Goal: Information Seeking & Learning: Check status

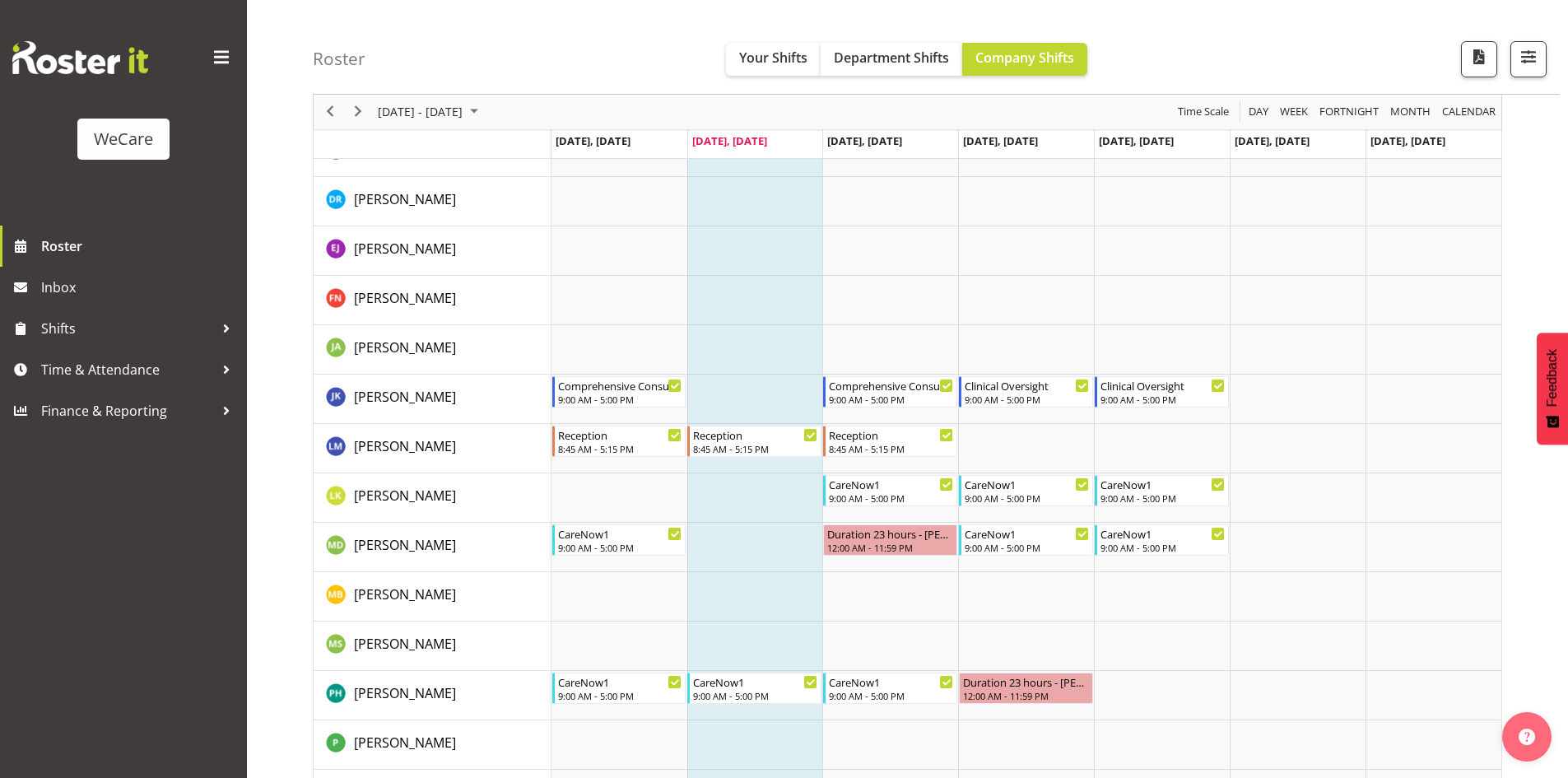
scroll to position [2057, 0]
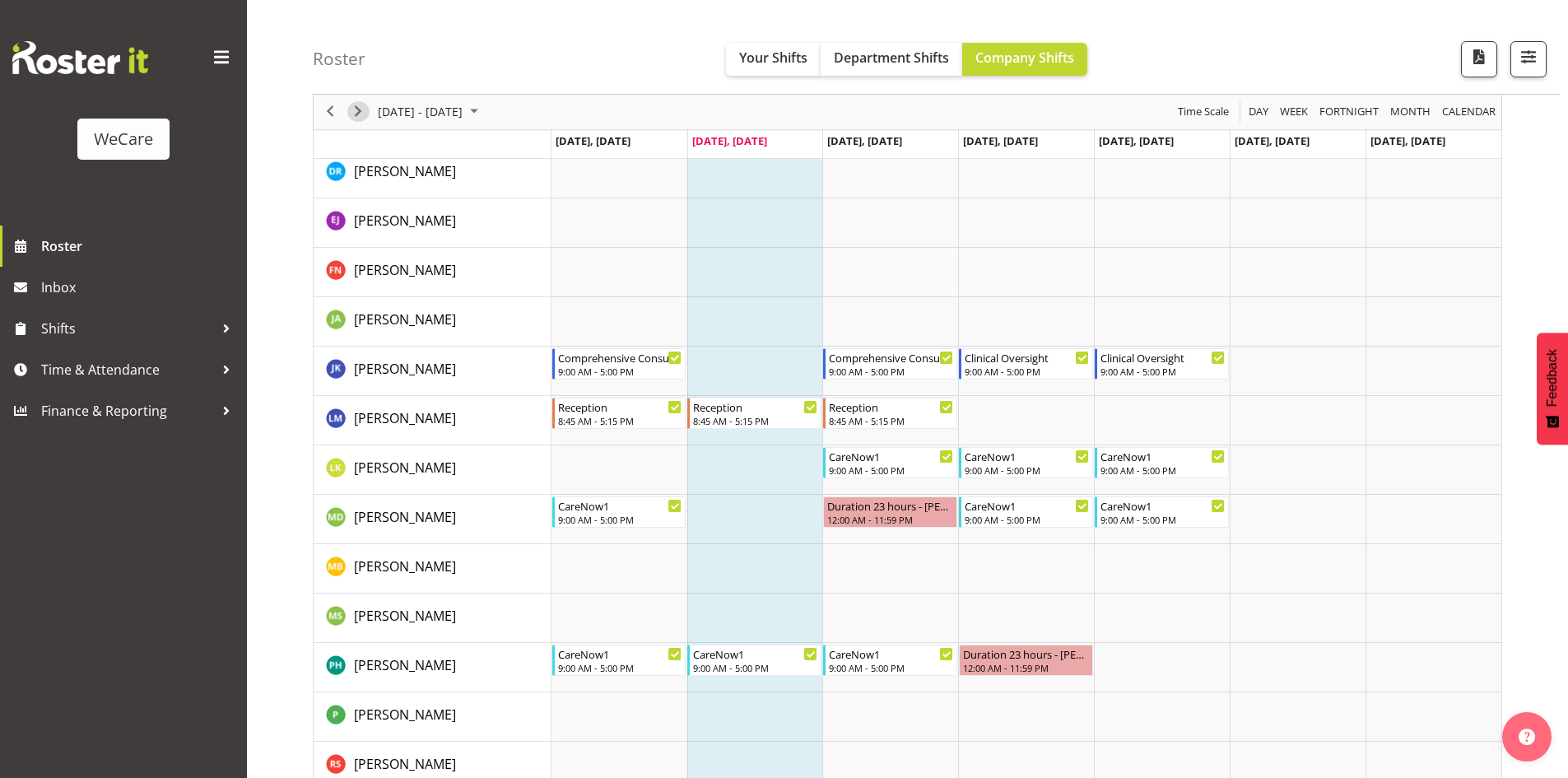
click at [365, 113] on span "Next" at bounding box center [359, 112] width 20 height 21
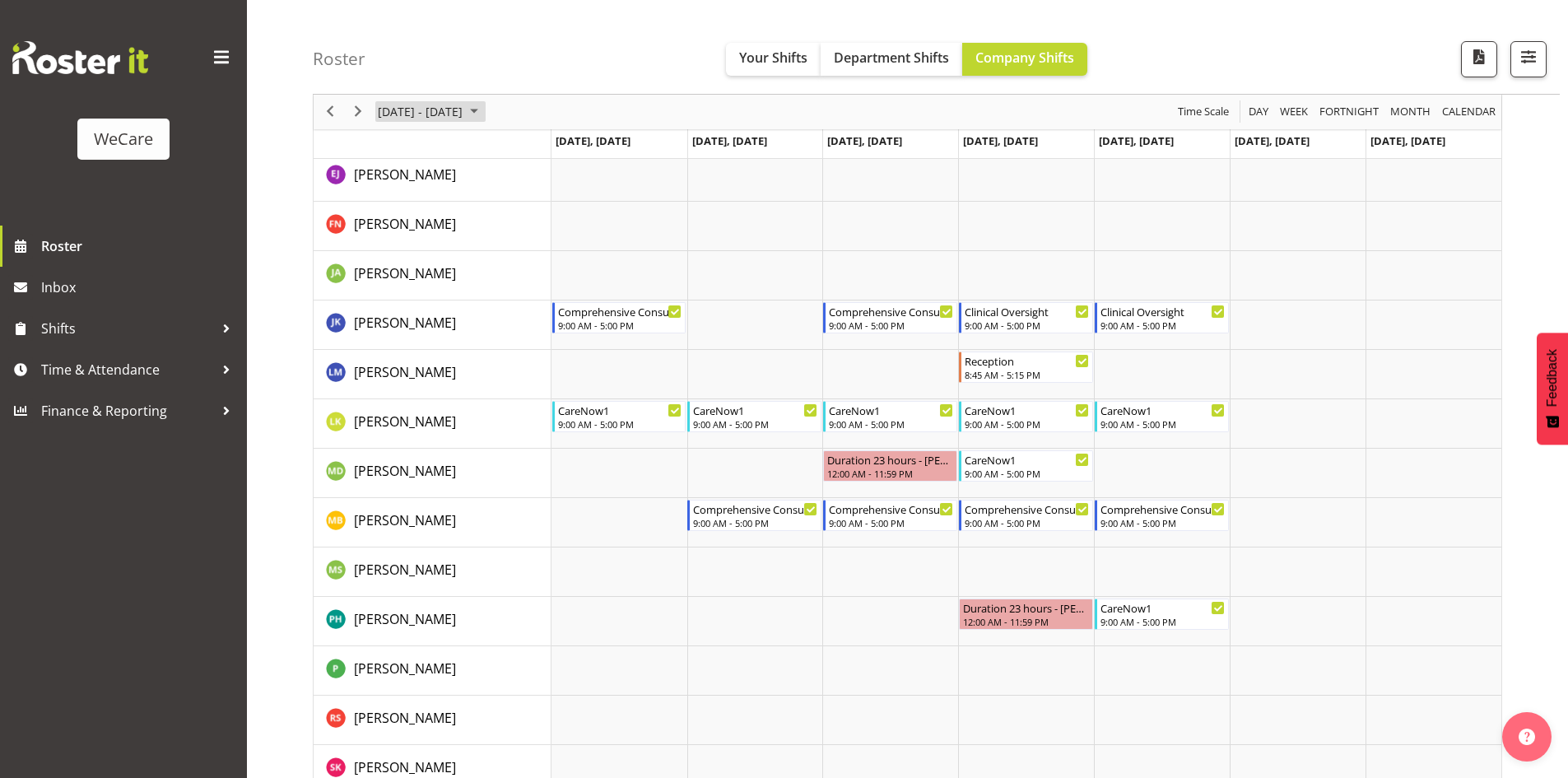
scroll to position [2140, 0]
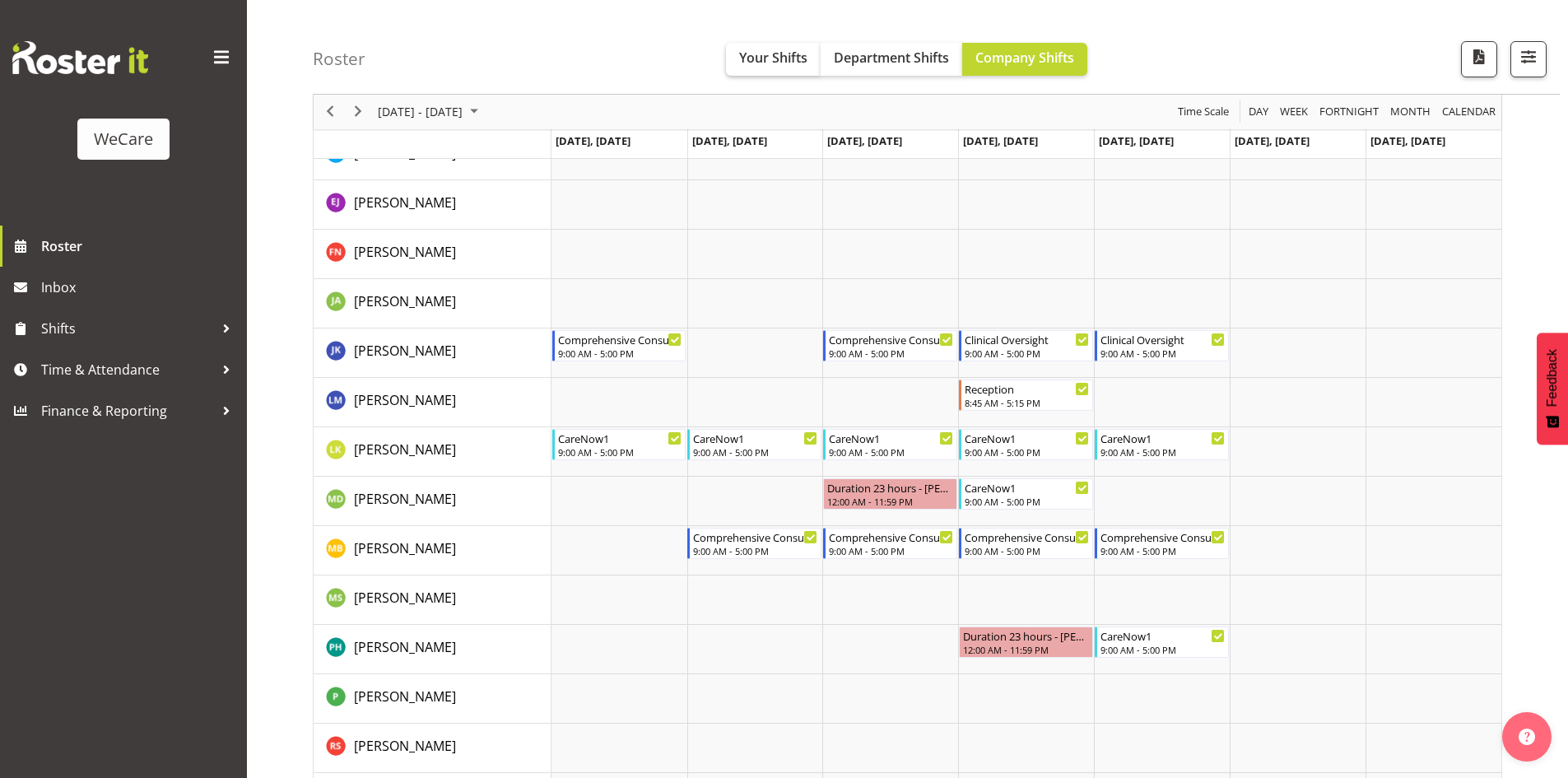
drag, startPoint x: 814, startPoint y: 41, endPoint x: 807, endPoint y: 47, distance: 9.2
click at [814, 42] on div "Roster Your Shifts Department Shifts Company Shifts All Locations Clear Busines…" at bounding box center [936, 47] width 1247 height 95
click at [805, 47] on button "Your Shifts" at bounding box center [774, 59] width 95 height 33
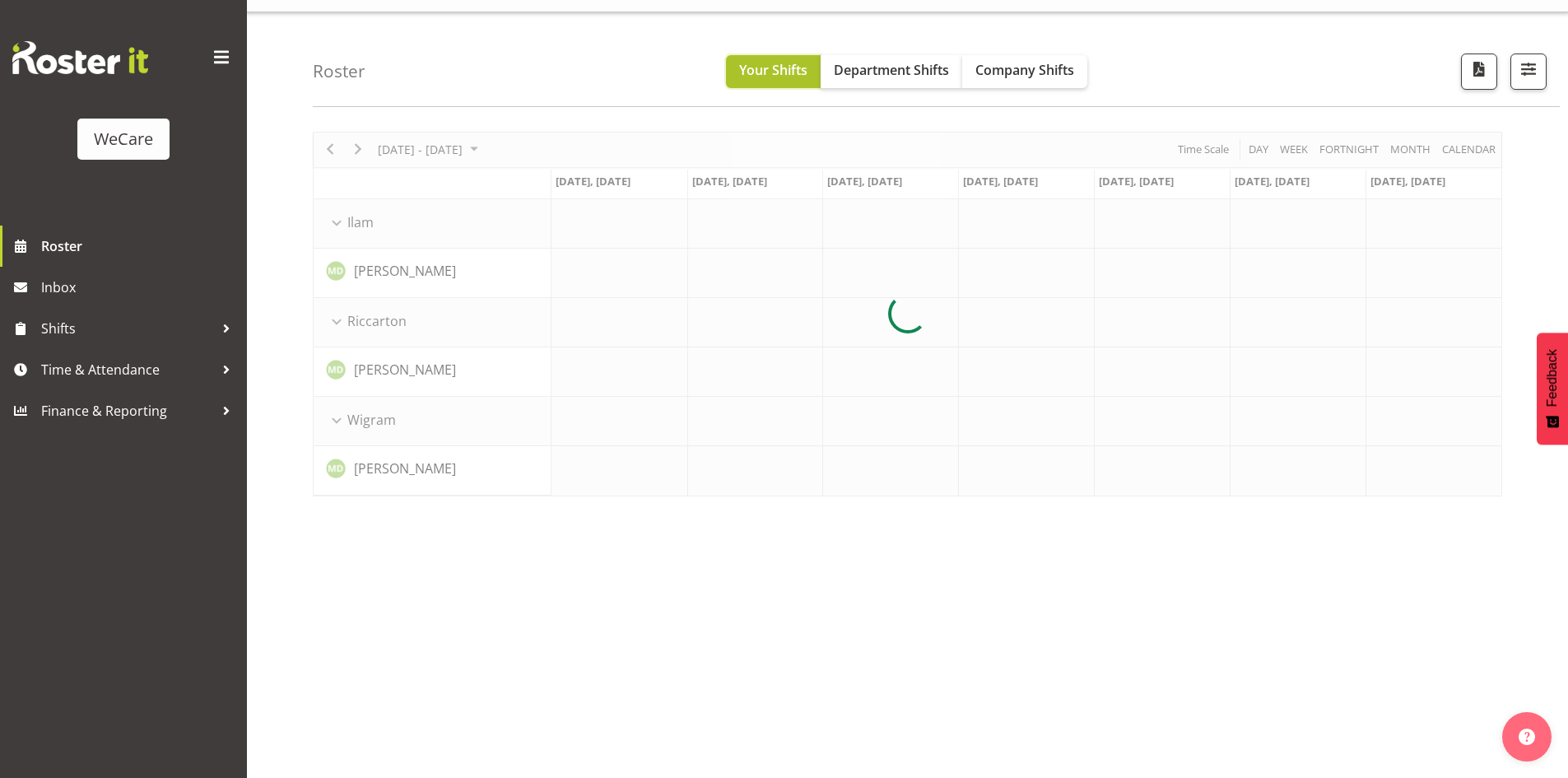
scroll to position [32, 0]
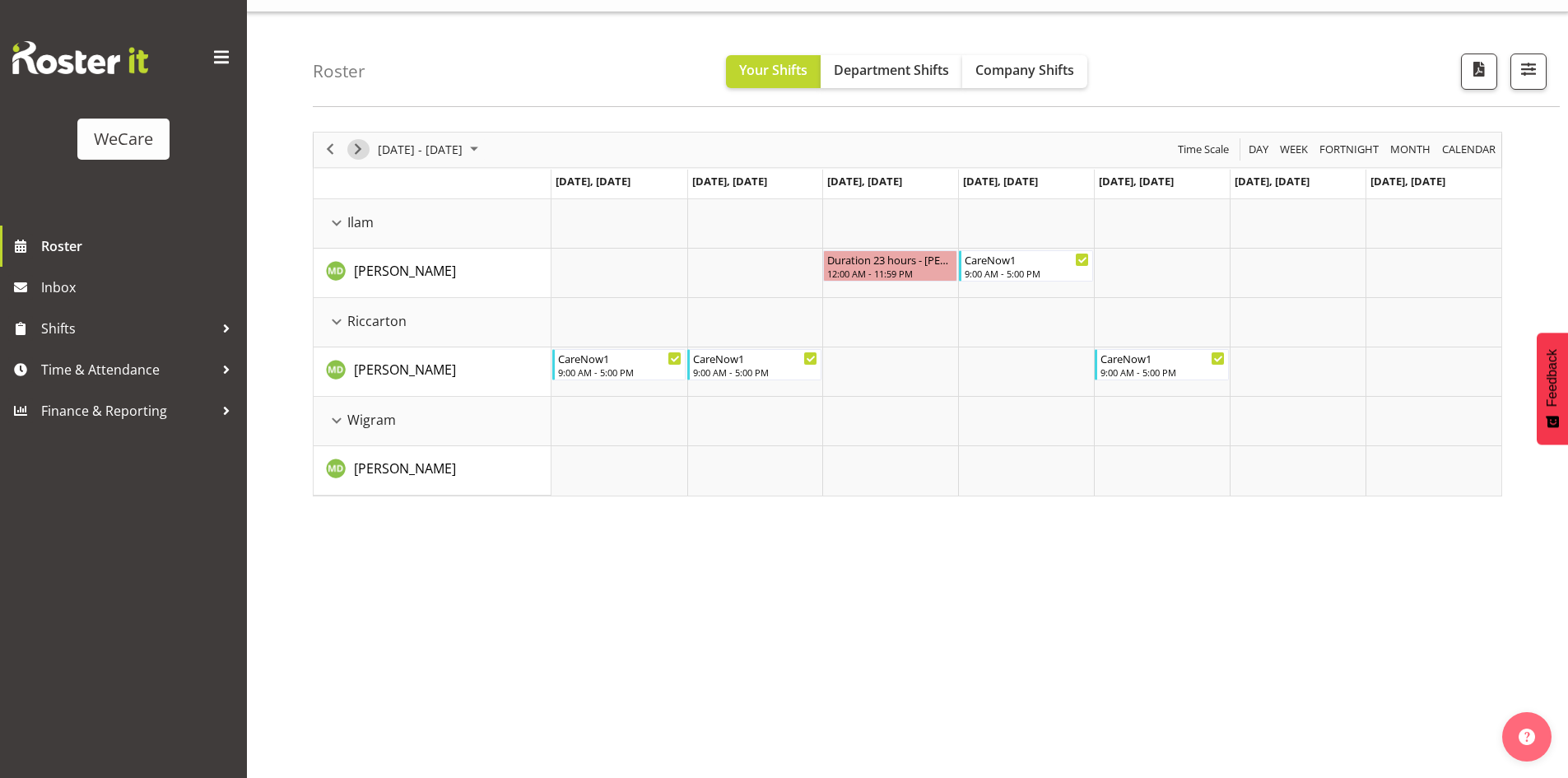
click at [362, 144] on span "Next" at bounding box center [359, 149] width 20 height 21
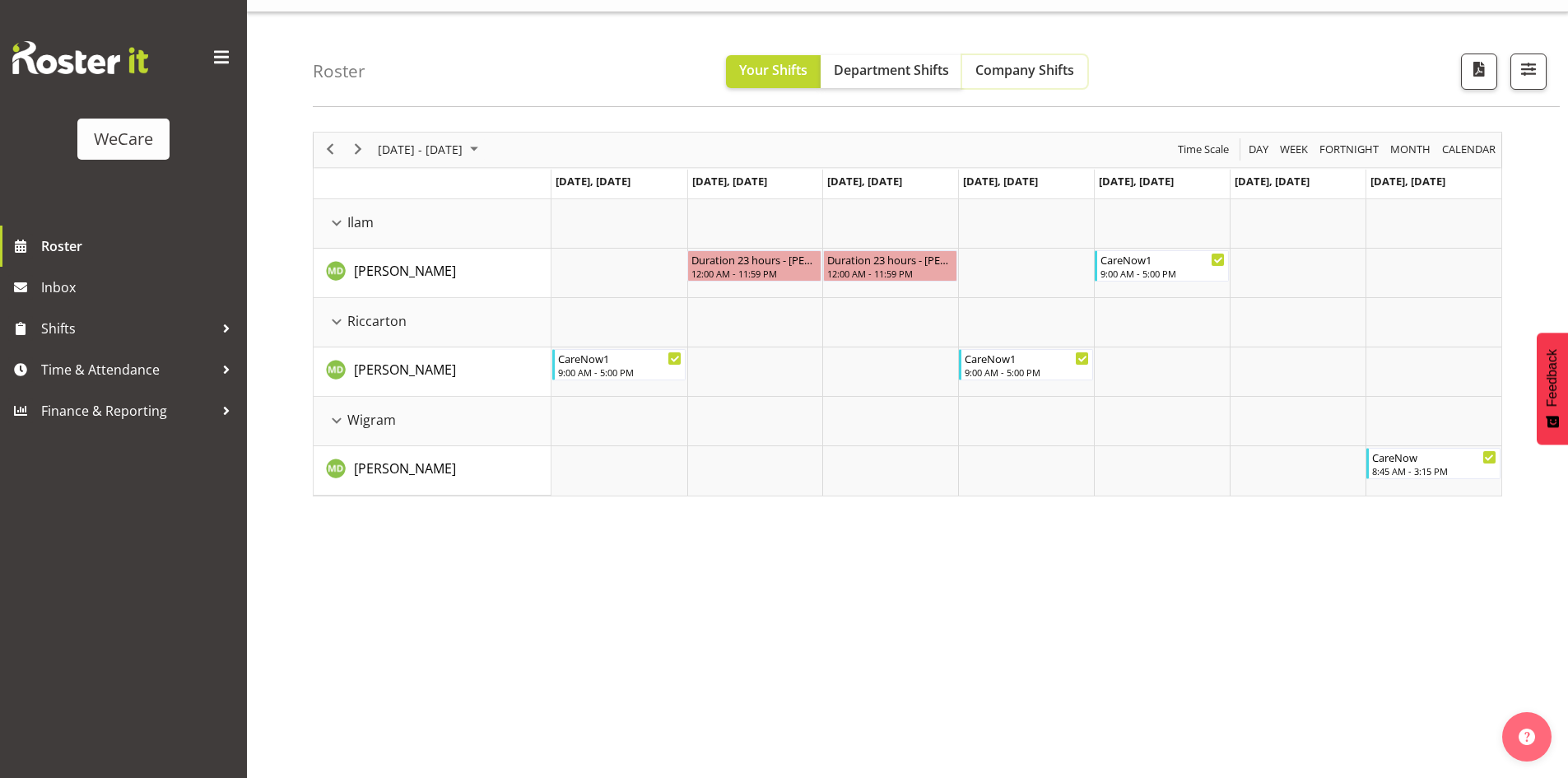
click at [1029, 73] on span "Company Shifts" at bounding box center [1025, 70] width 99 height 18
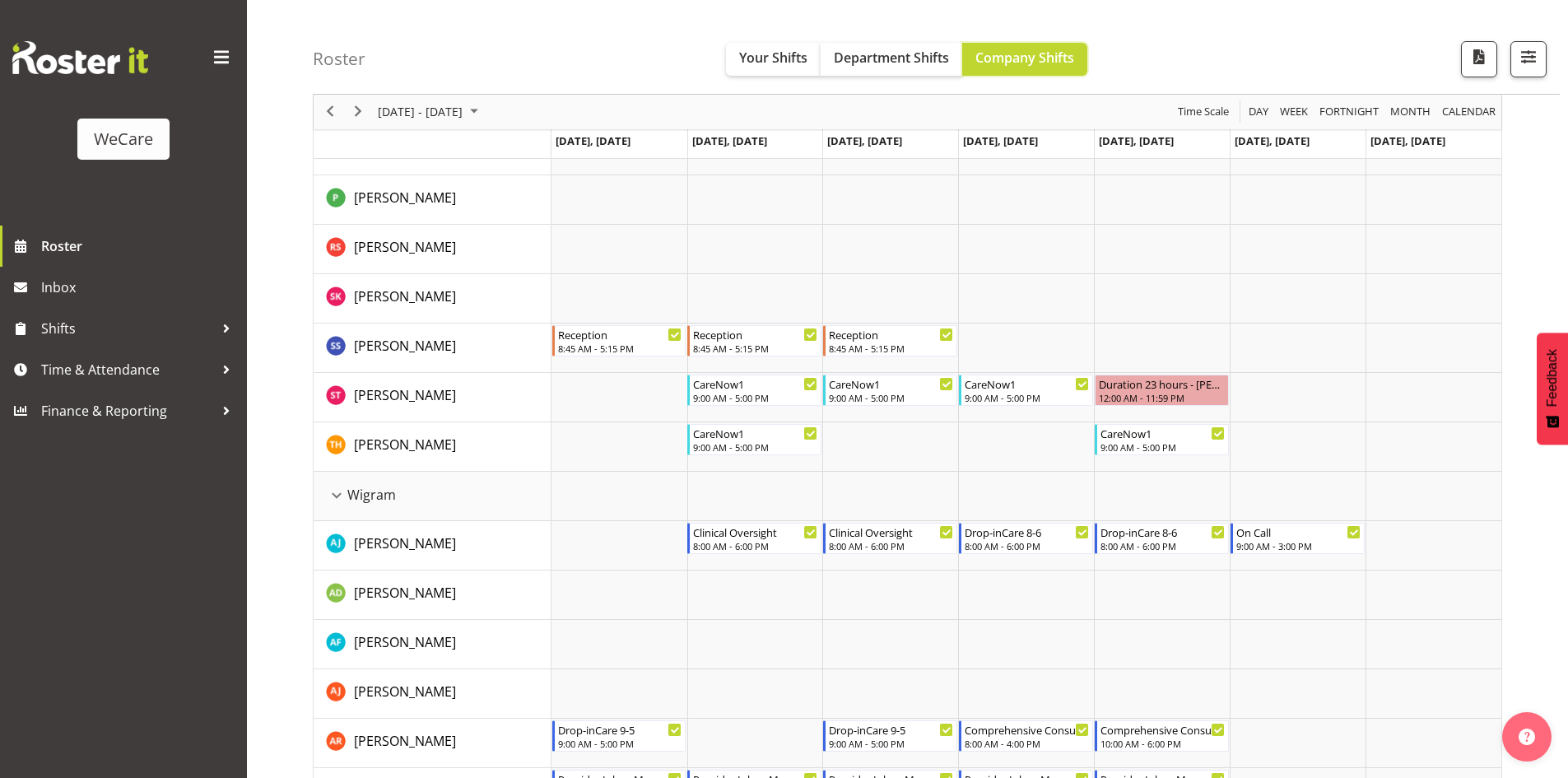
scroll to position [4394, 0]
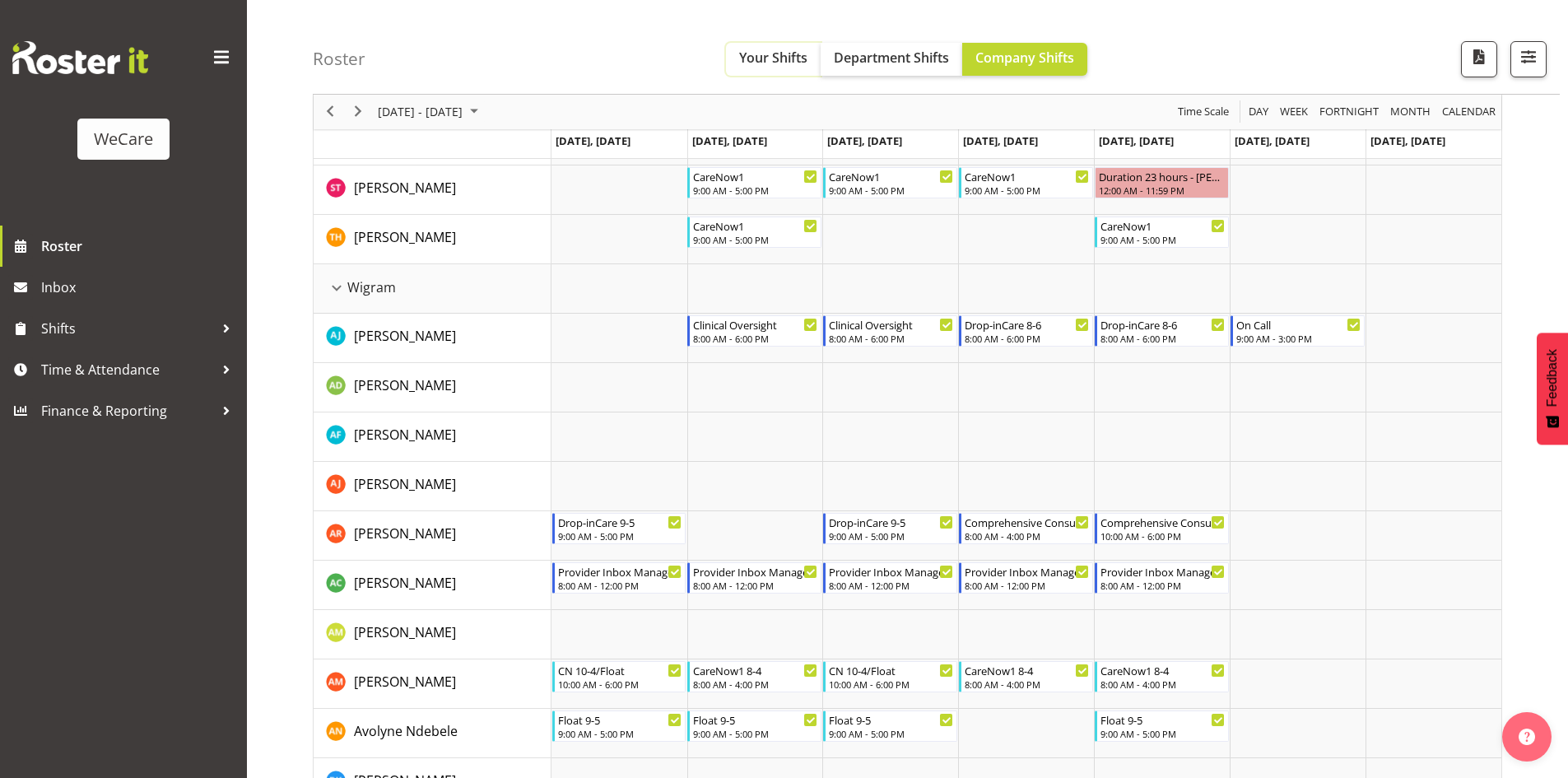
click at [771, 66] on span "Your Shifts" at bounding box center [773, 57] width 68 height 18
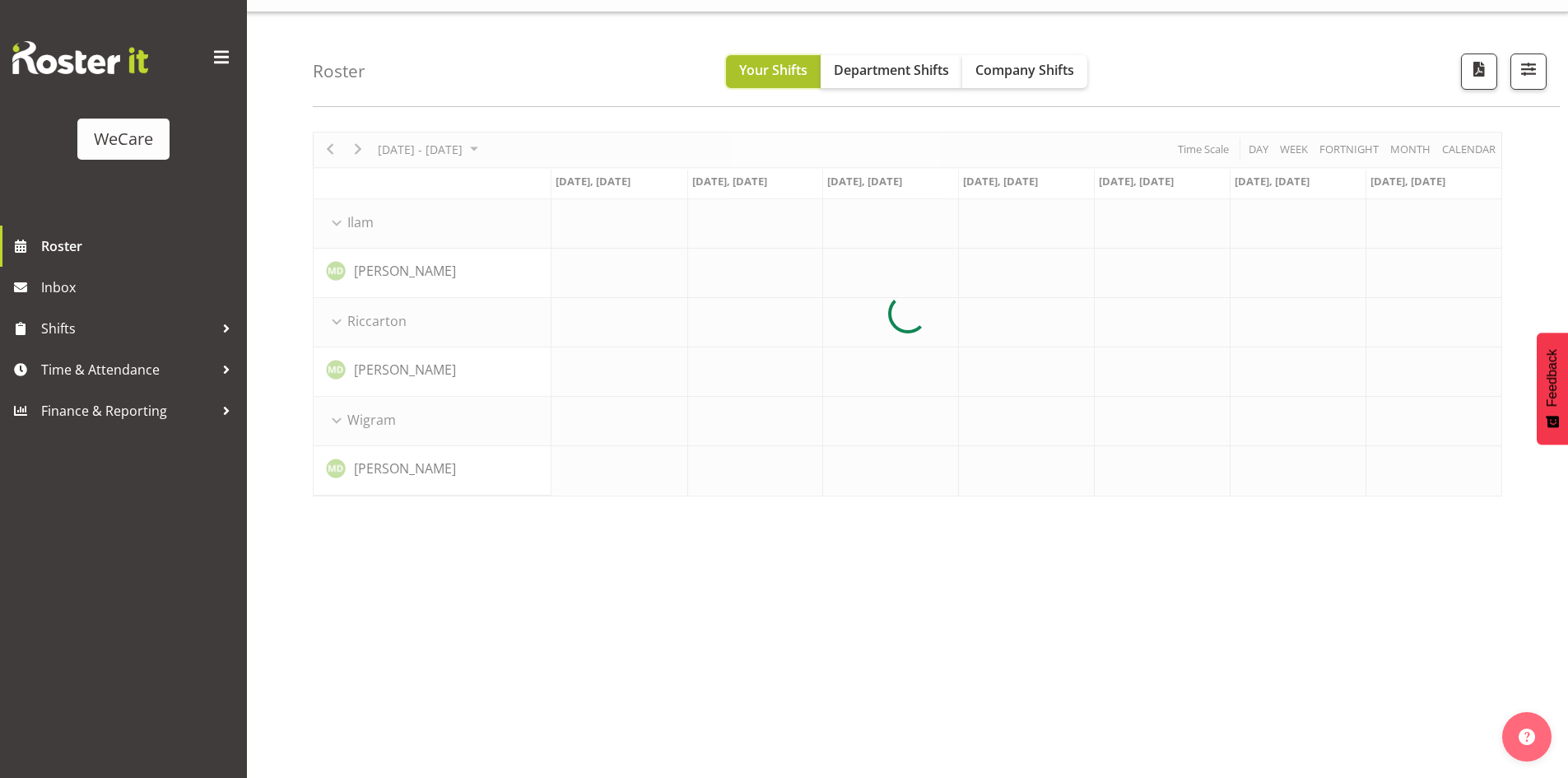
scroll to position [32, 0]
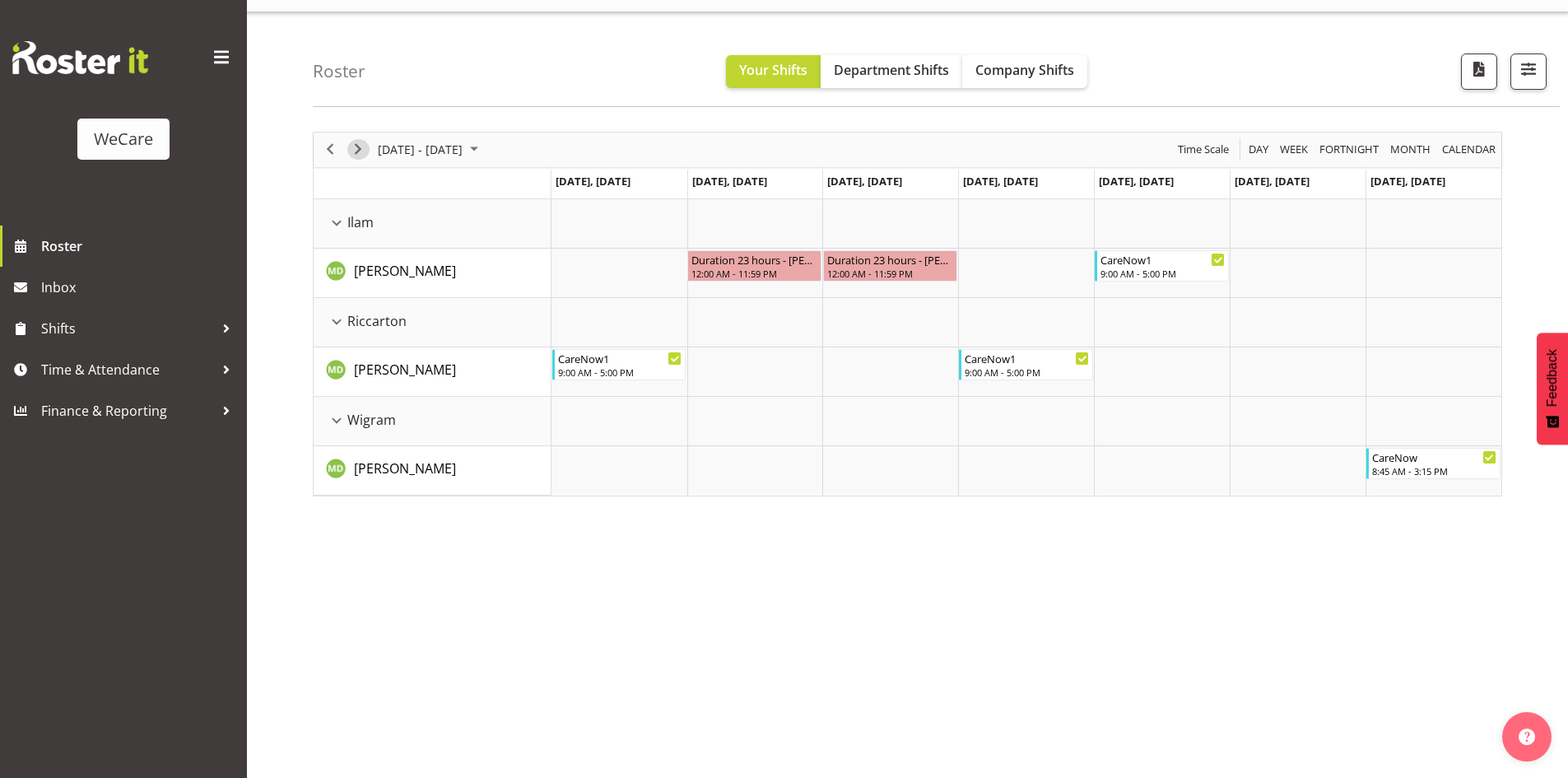
click at [366, 147] on span "Next" at bounding box center [359, 149] width 20 height 21
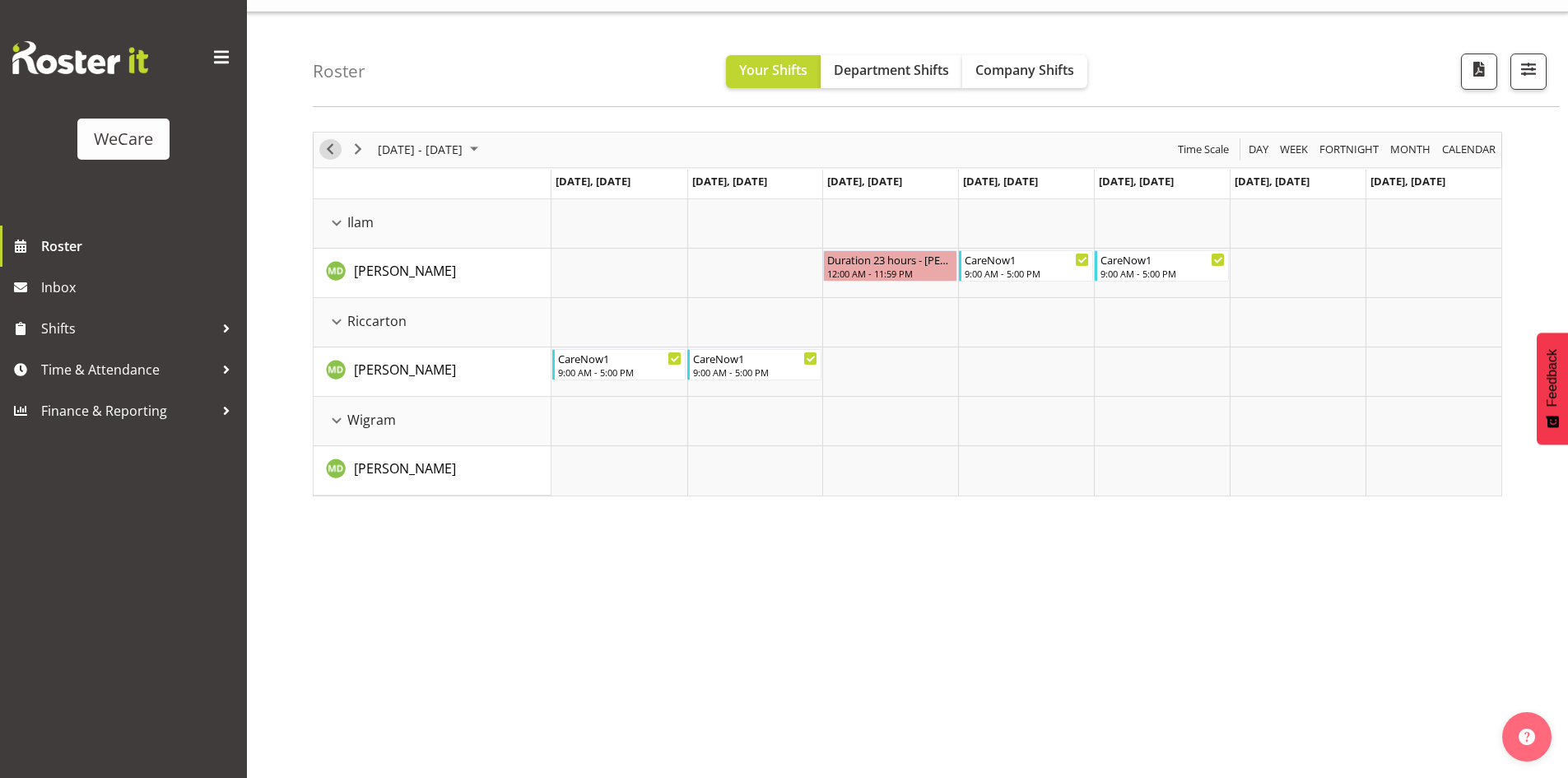
click at [326, 154] on span "Previous" at bounding box center [330, 149] width 20 height 21
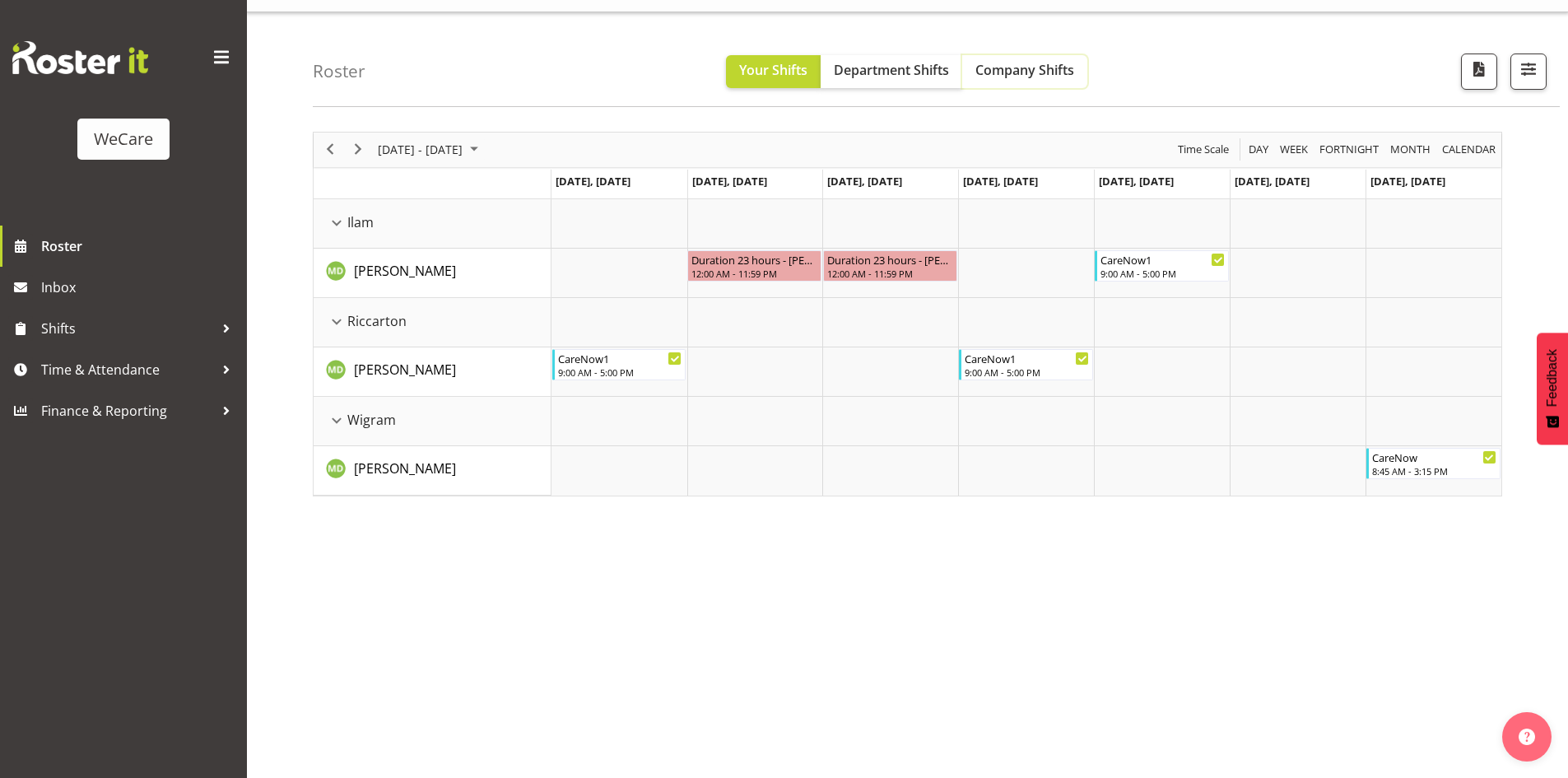
drag, startPoint x: 1037, startPoint y: 62, endPoint x: 1014, endPoint y: 114, distance: 56.9
click at [1037, 62] on span "Company Shifts" at bounding box center [1025, 70] width 99 height 18
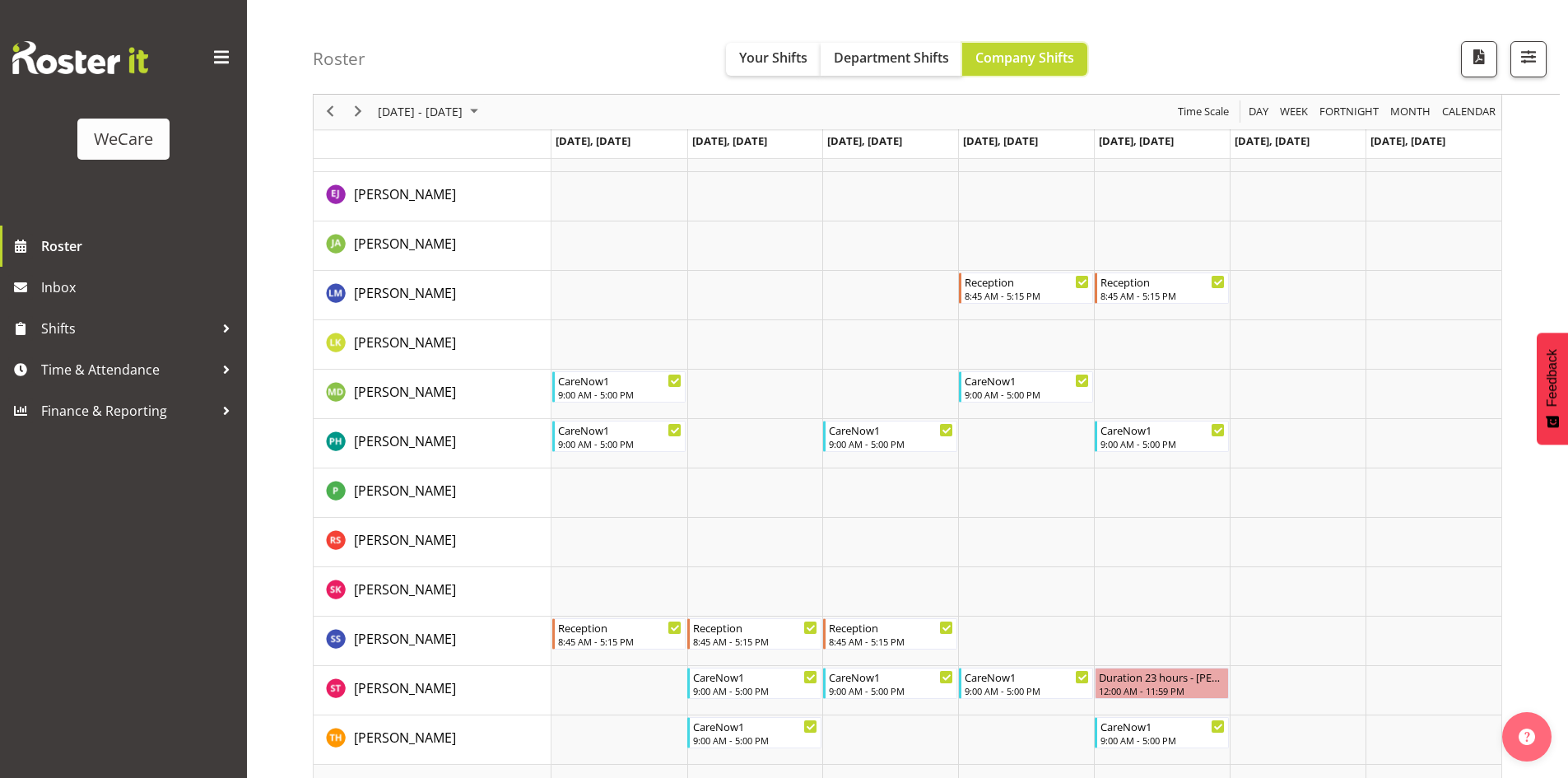
scroll to position [3868, 0]
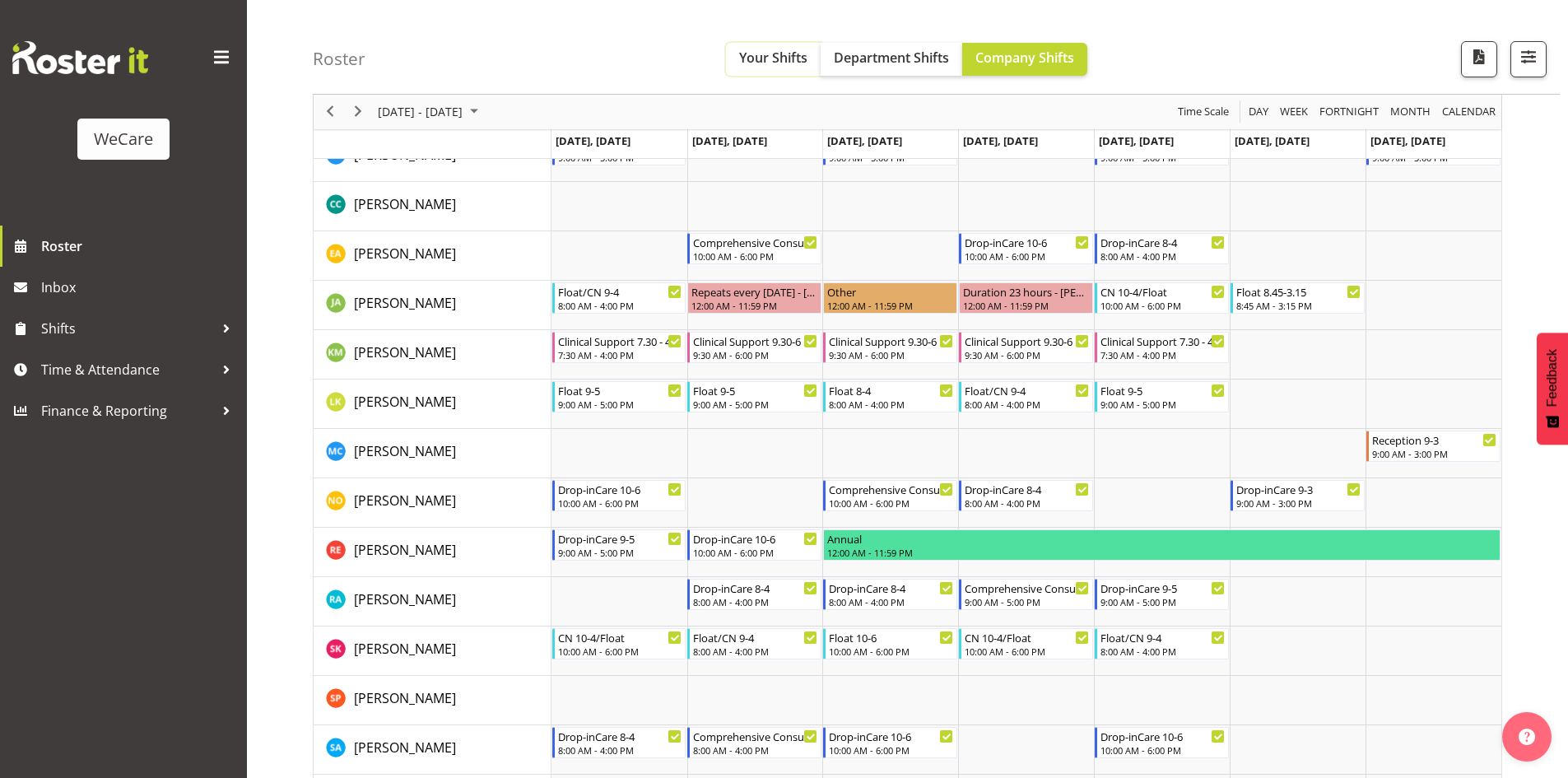
click at [778, 62] on span "Your Shifts" at bounding box center [773, 57] width 68 height 18
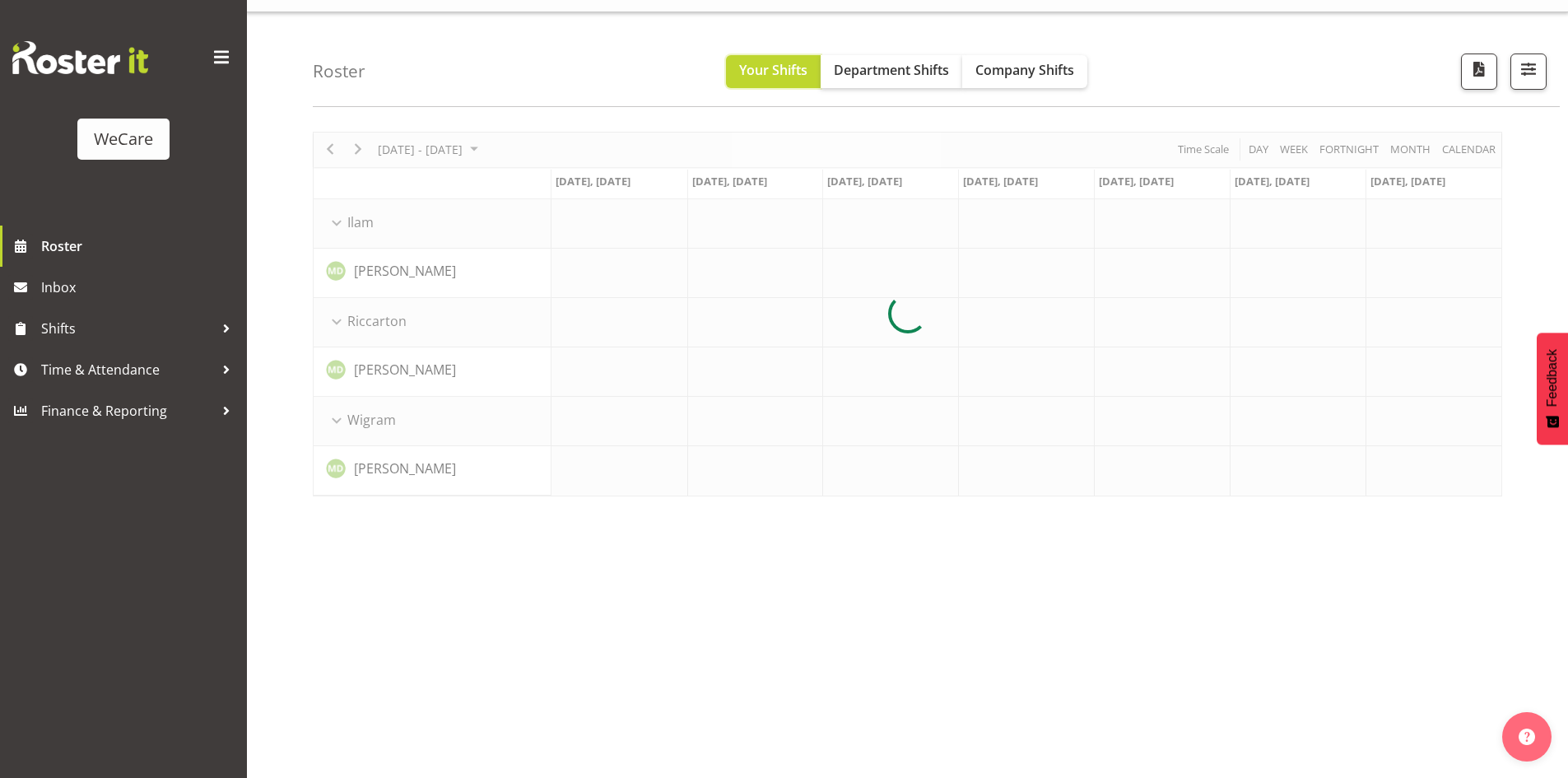
scroll to position [32, 0]
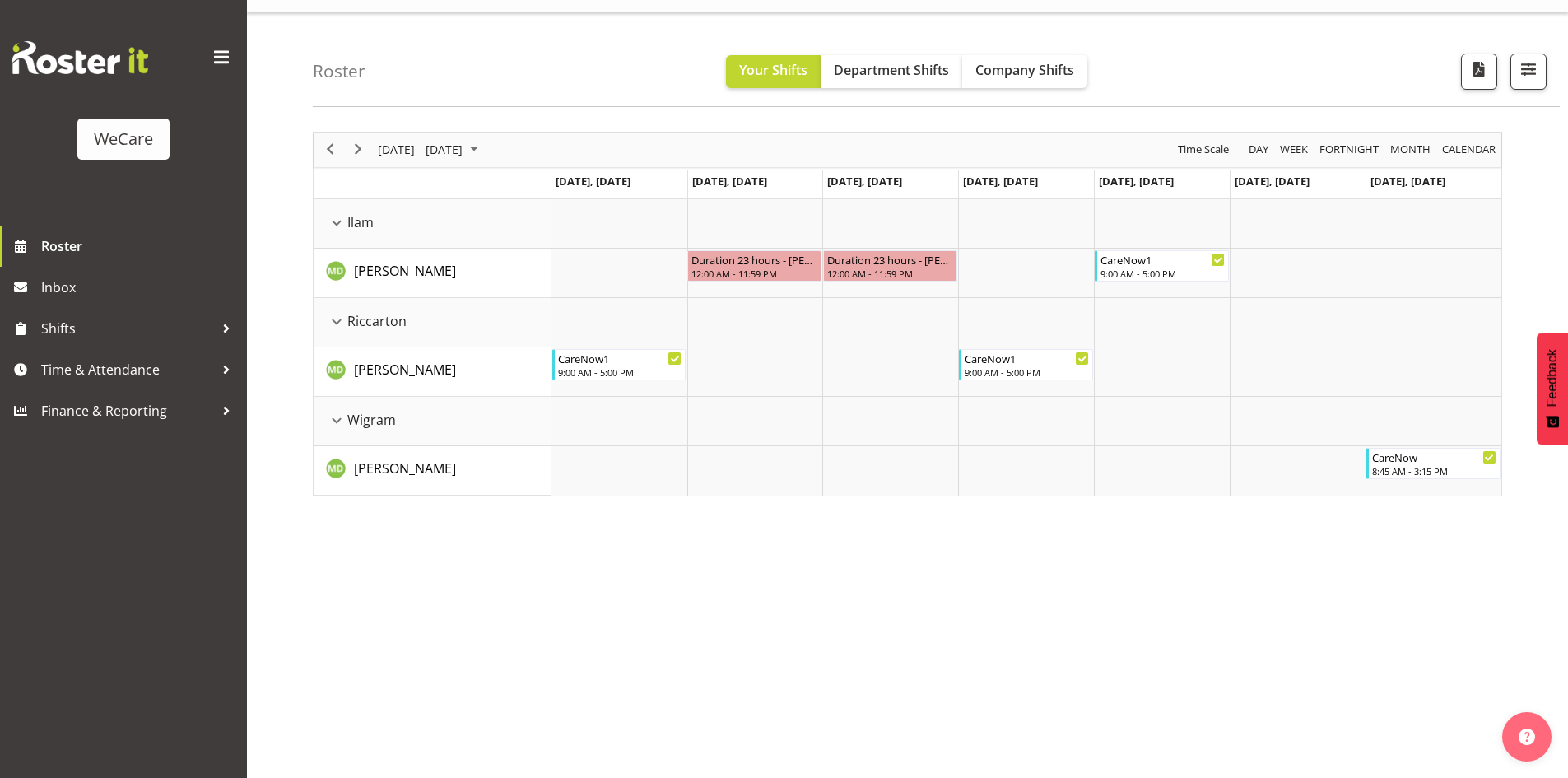
click at [1047, 89] on div "Roster Your Shifts Department Shifts Company Shifts All Locations Clear Busines…" at bounding box center [936, 60] width 1247 height 95
click at [414, 167] on div "[DATE] - [DATE] [DATE] Day Week Fortnight Month calendar Month Agenda Time Scal…" at bounding box center [907, 314] width 1189 height 365
click at [449, 153] on span "[DATE] - [DATE]" at bounding box center [420, 149] width 88 height 21
click at [536, 392] on button "[DATE]" at bounding box center [538, 393] width 56 height 23
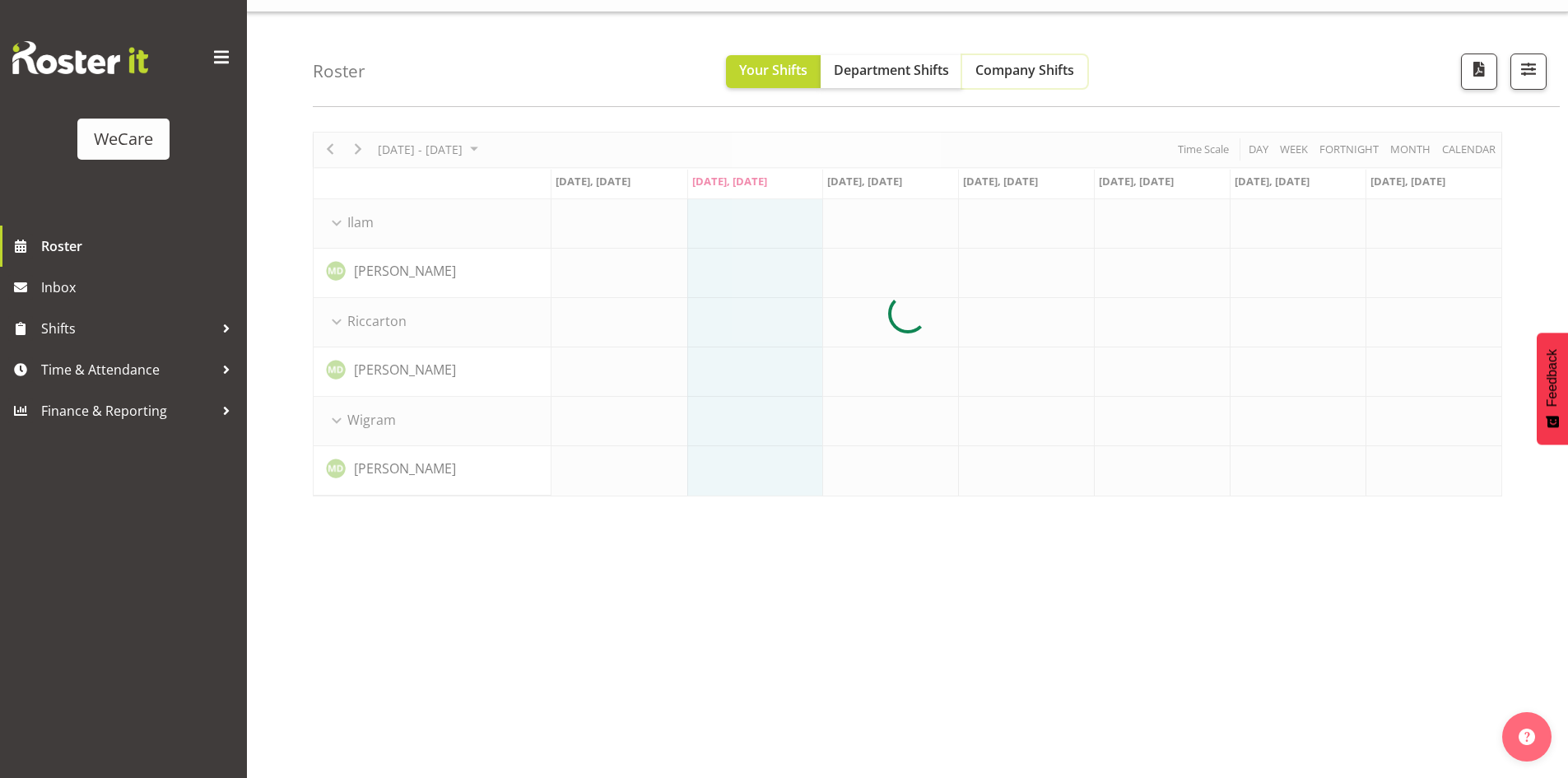
click at [1011, 70] on span "Company Shifts" at bounding box center [1025, 70] width 99 height 18
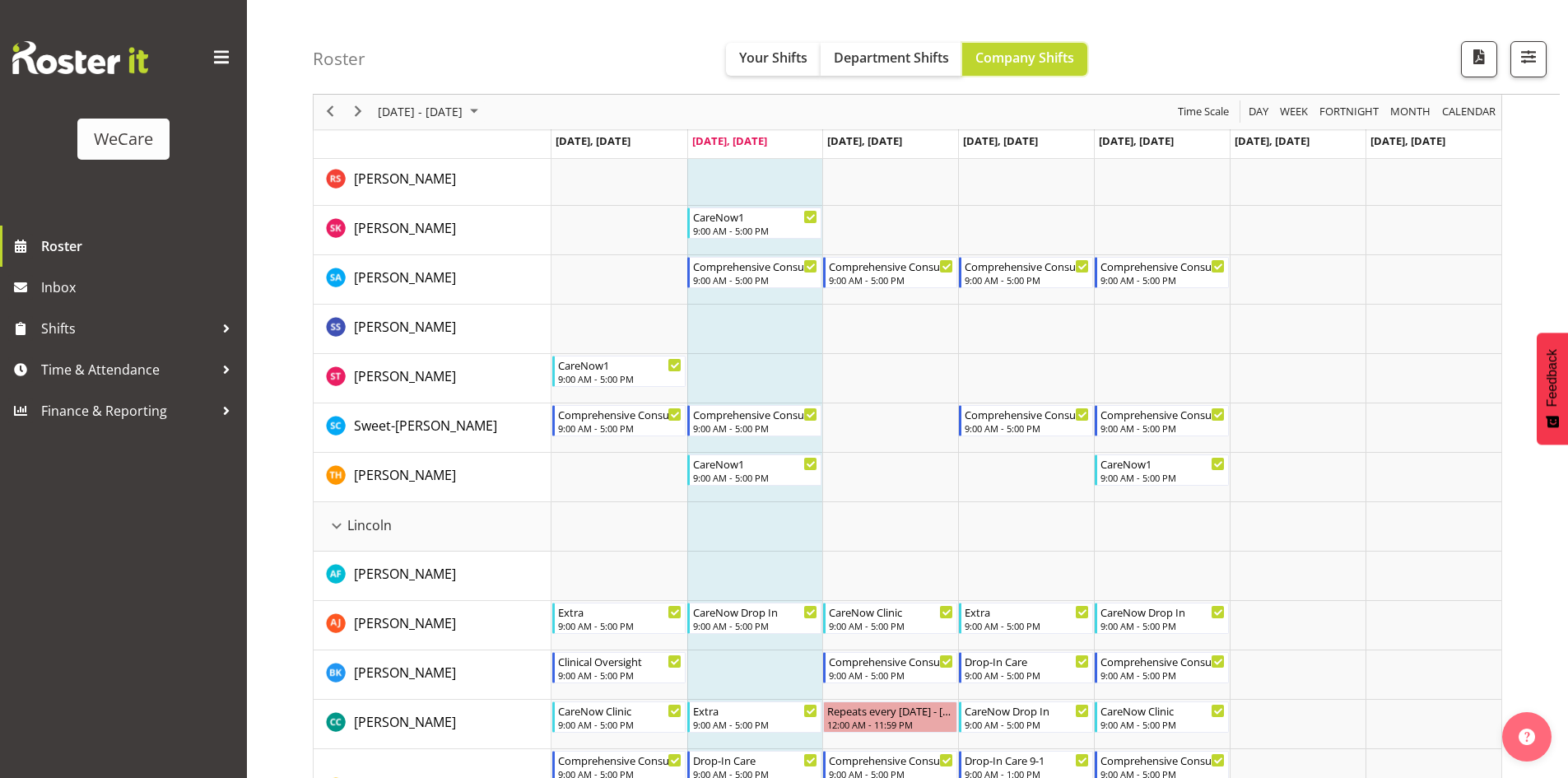
scroll to position [2830, 0]
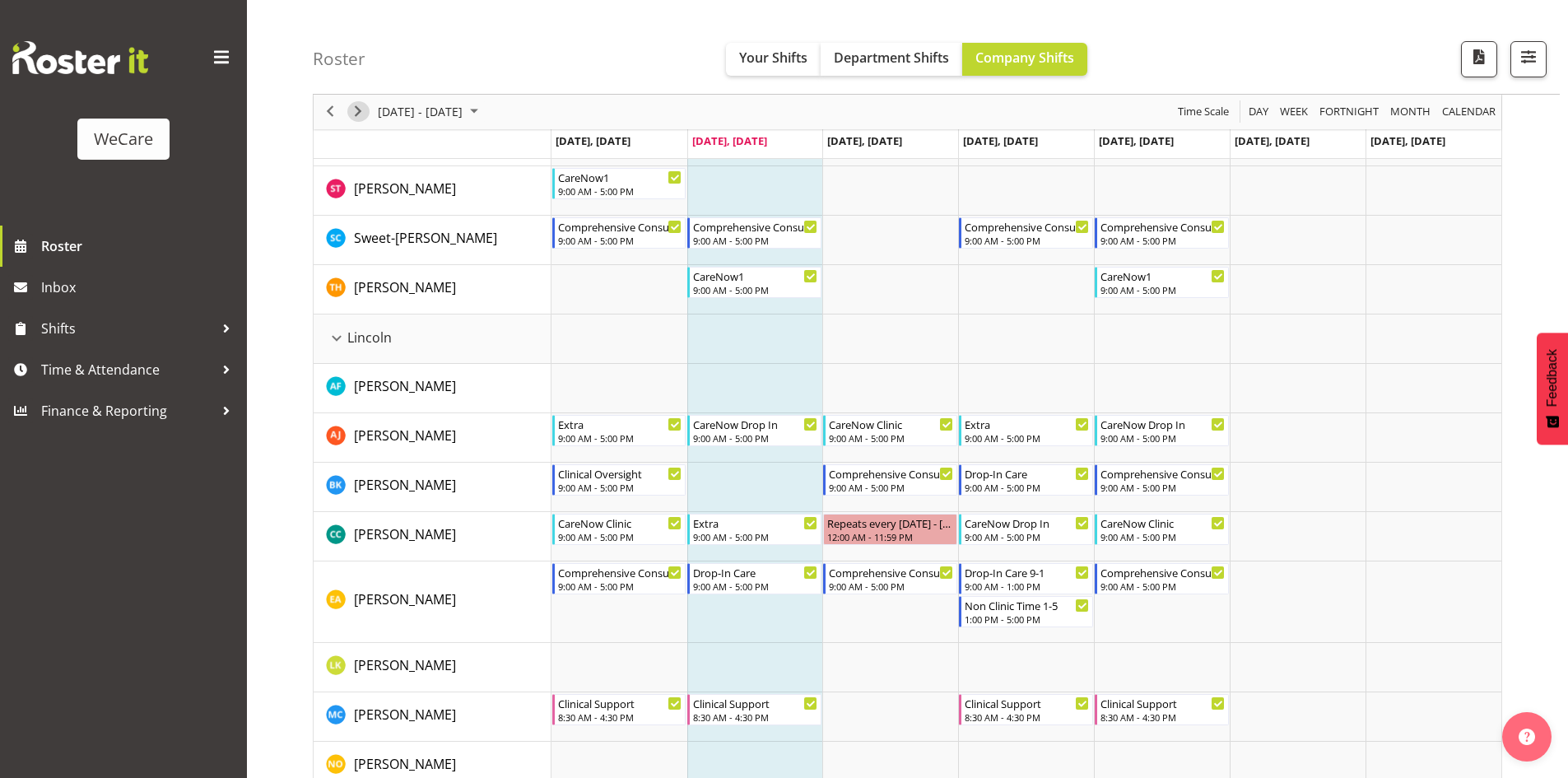
click at [357, 107] on span "Next" at bounding box center [359, 112] width 20 height 21
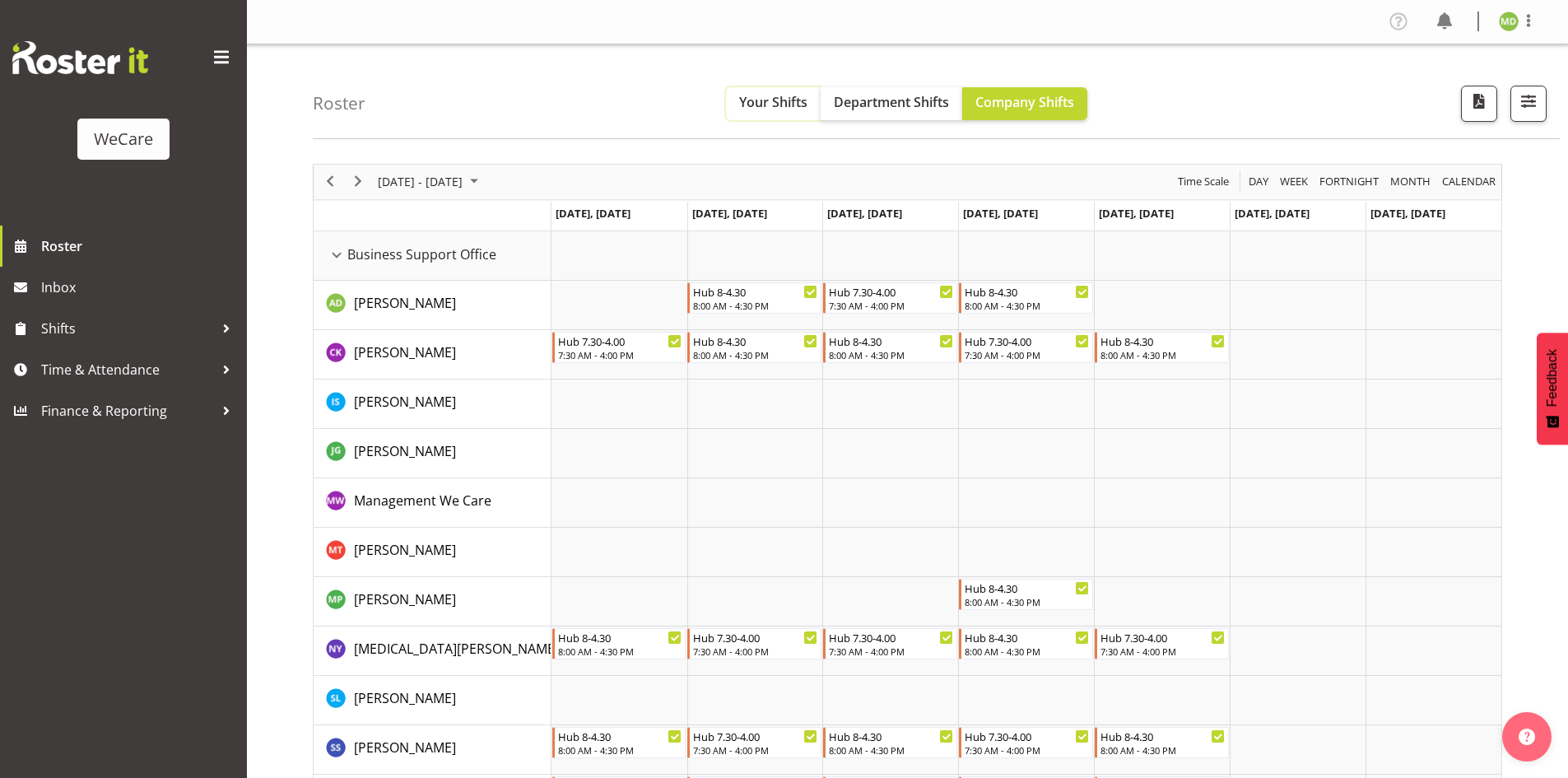
click at [729, 113] on button "Your Shifts" at bounding box center [774, 104] width 95 height 33
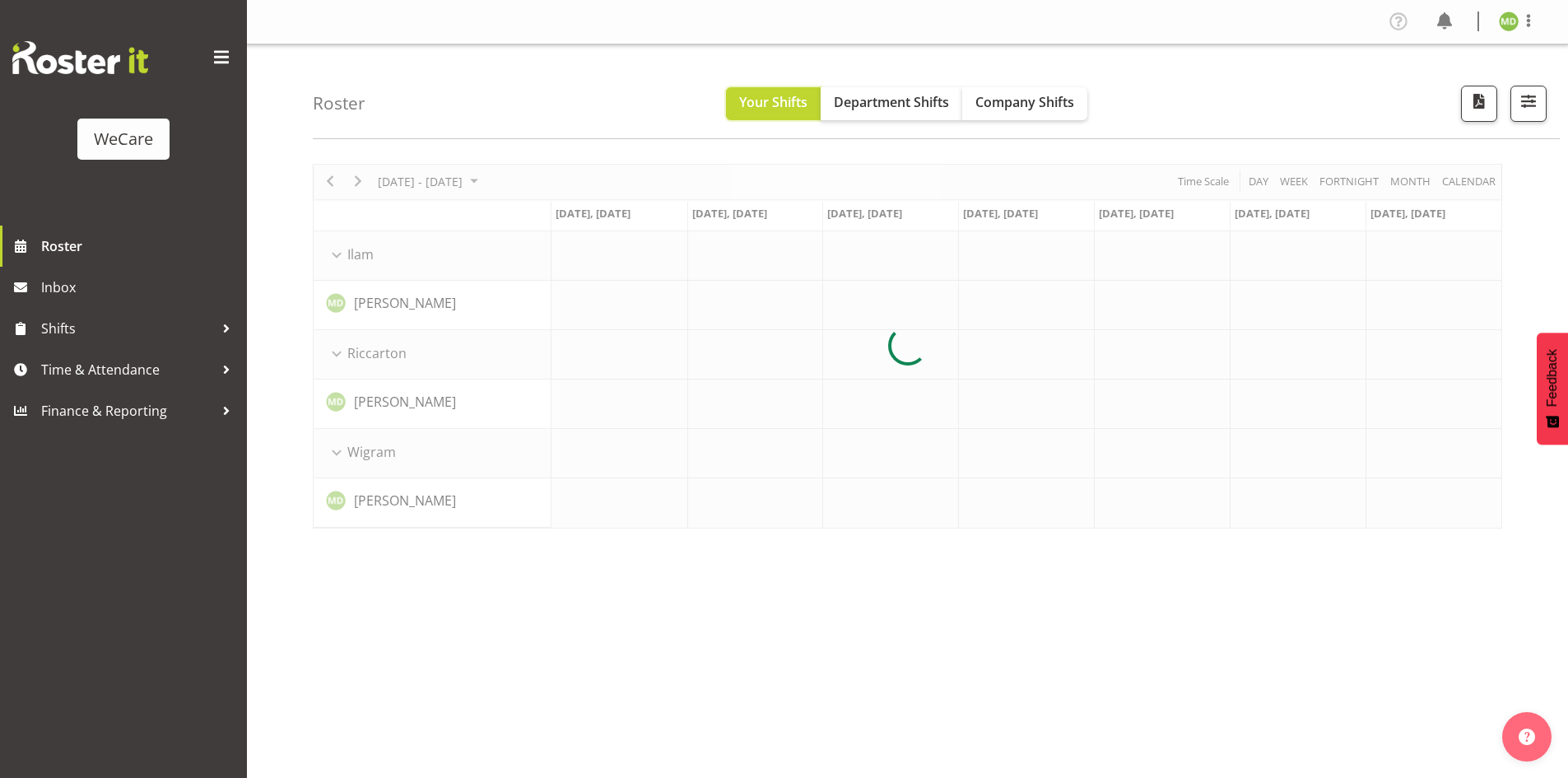
scroll to position [32, 0]
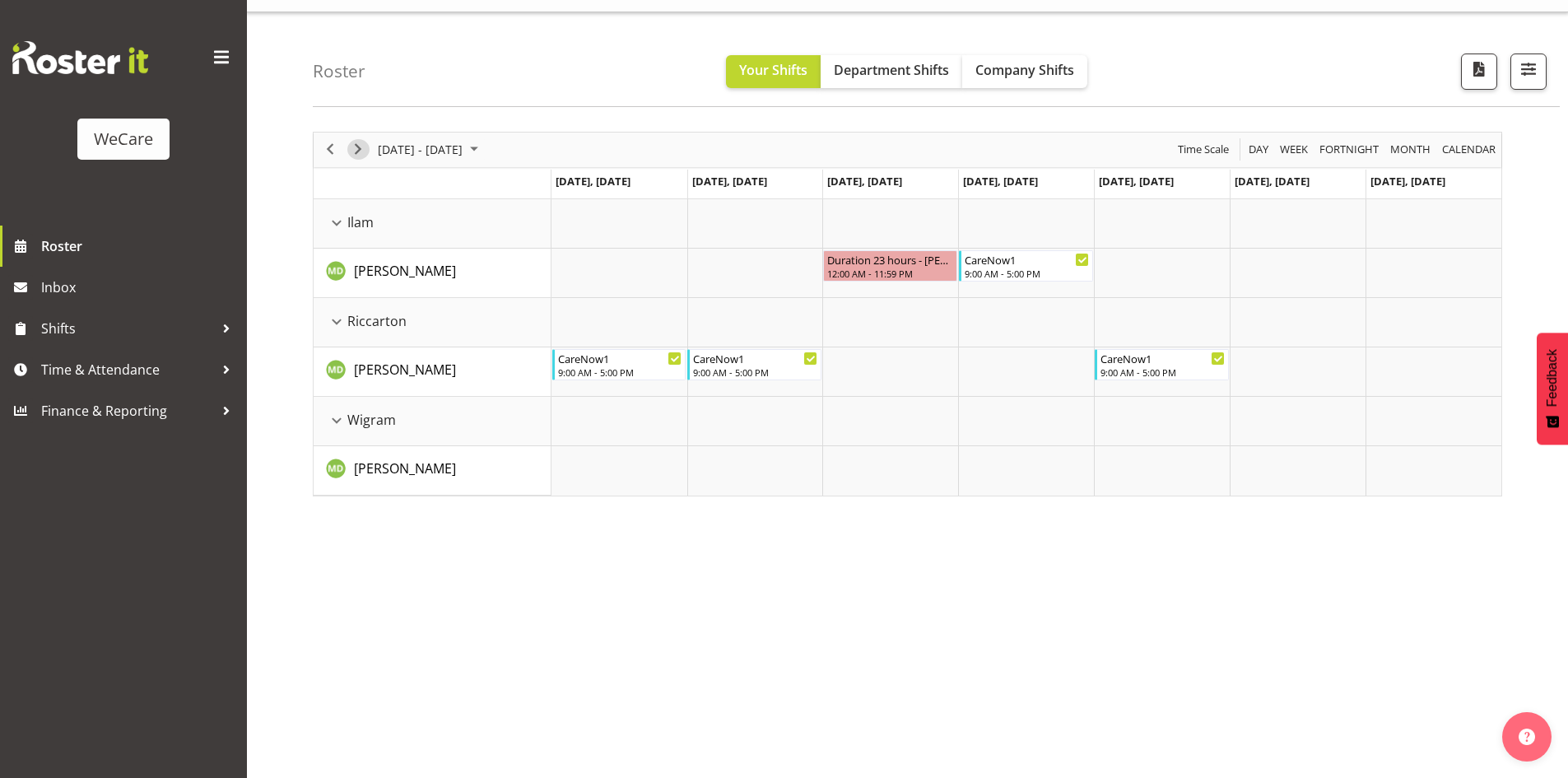
click at [360, 148] on span "Next" at bounding box center [359, 149] width 20 height 21
